Goal: Find specific page/section: Find specific page/section

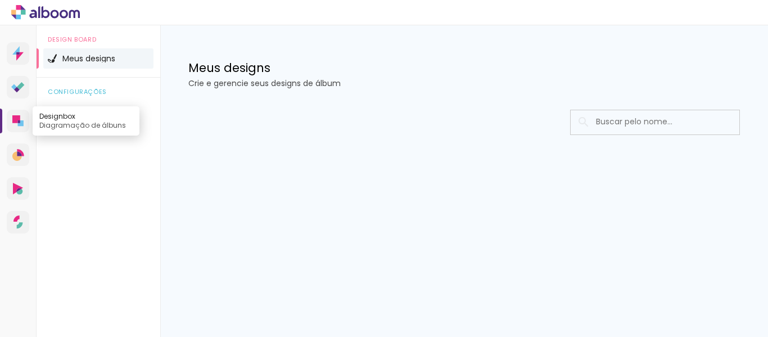
click at [17, 128] on link "Designbox Diagramação de álbuns" at bounding box center [18, 121] width 22 height 22
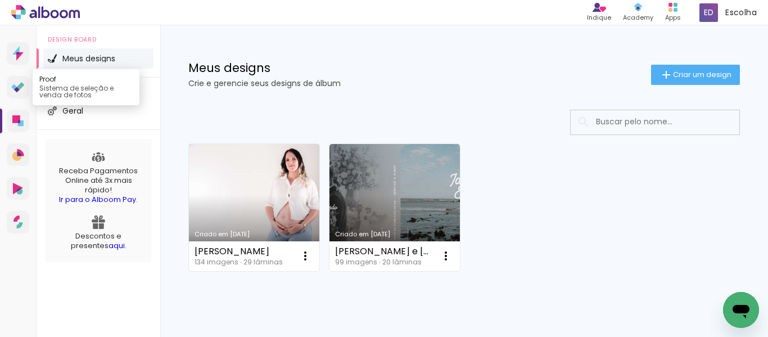
click at [13, 84] on icon at bounding box center [17, 87] width 13 height 11
